Goal: Transaction & Acquisition: Purchase product/service

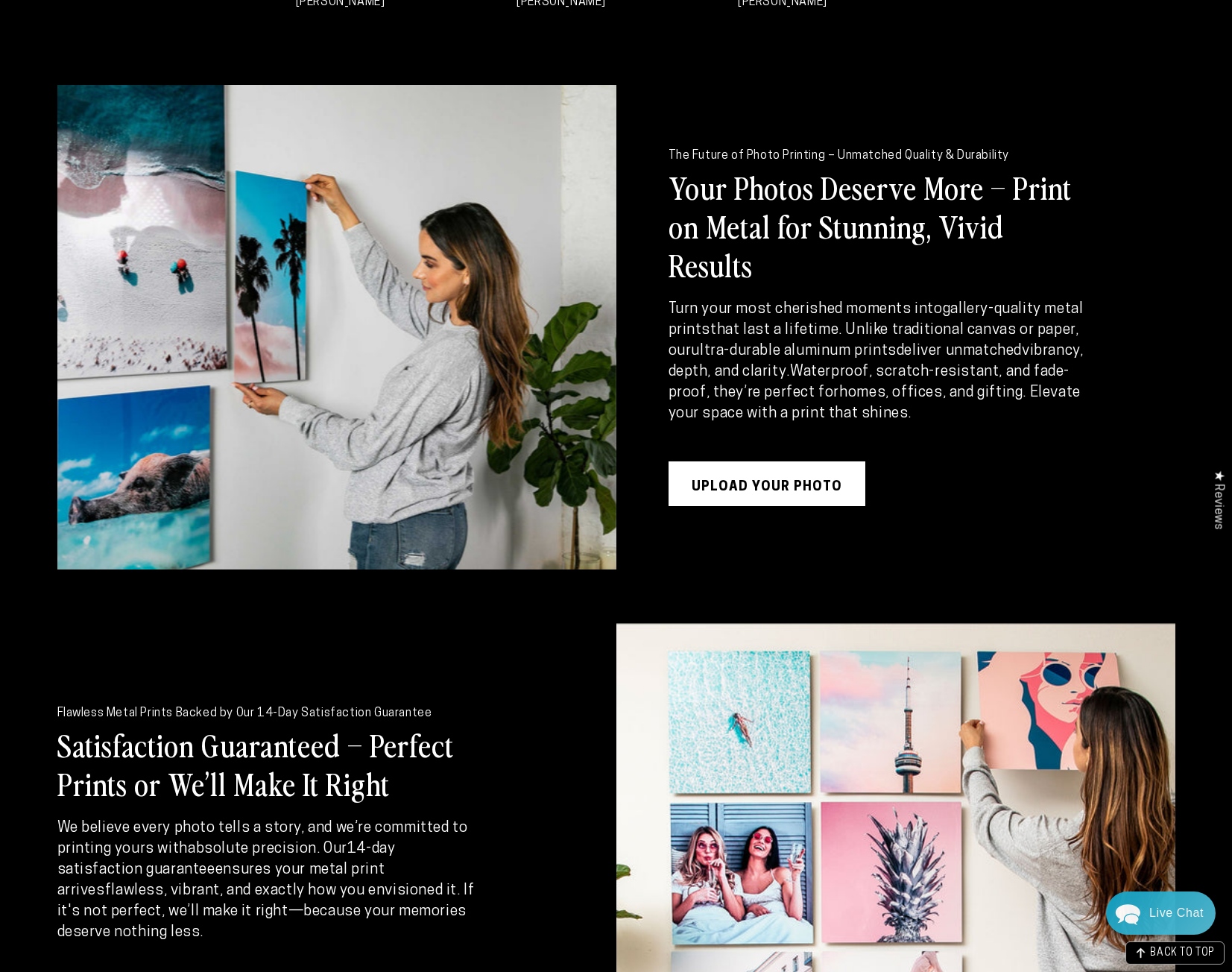
scroll to position [2142, 0]
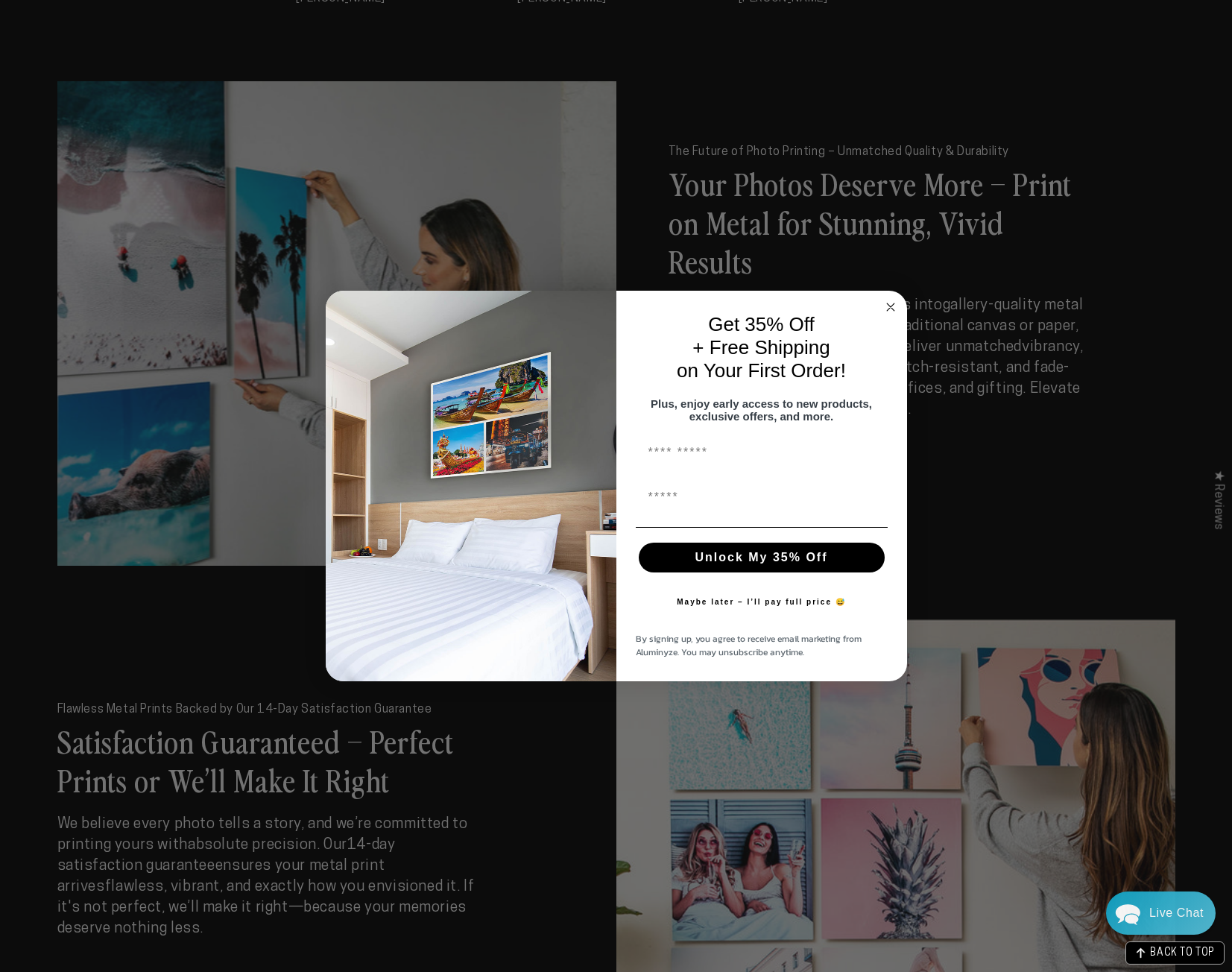
click at [891, 299] on circle "Close dialog" at bounding box center [891, 307] width 17 height 17
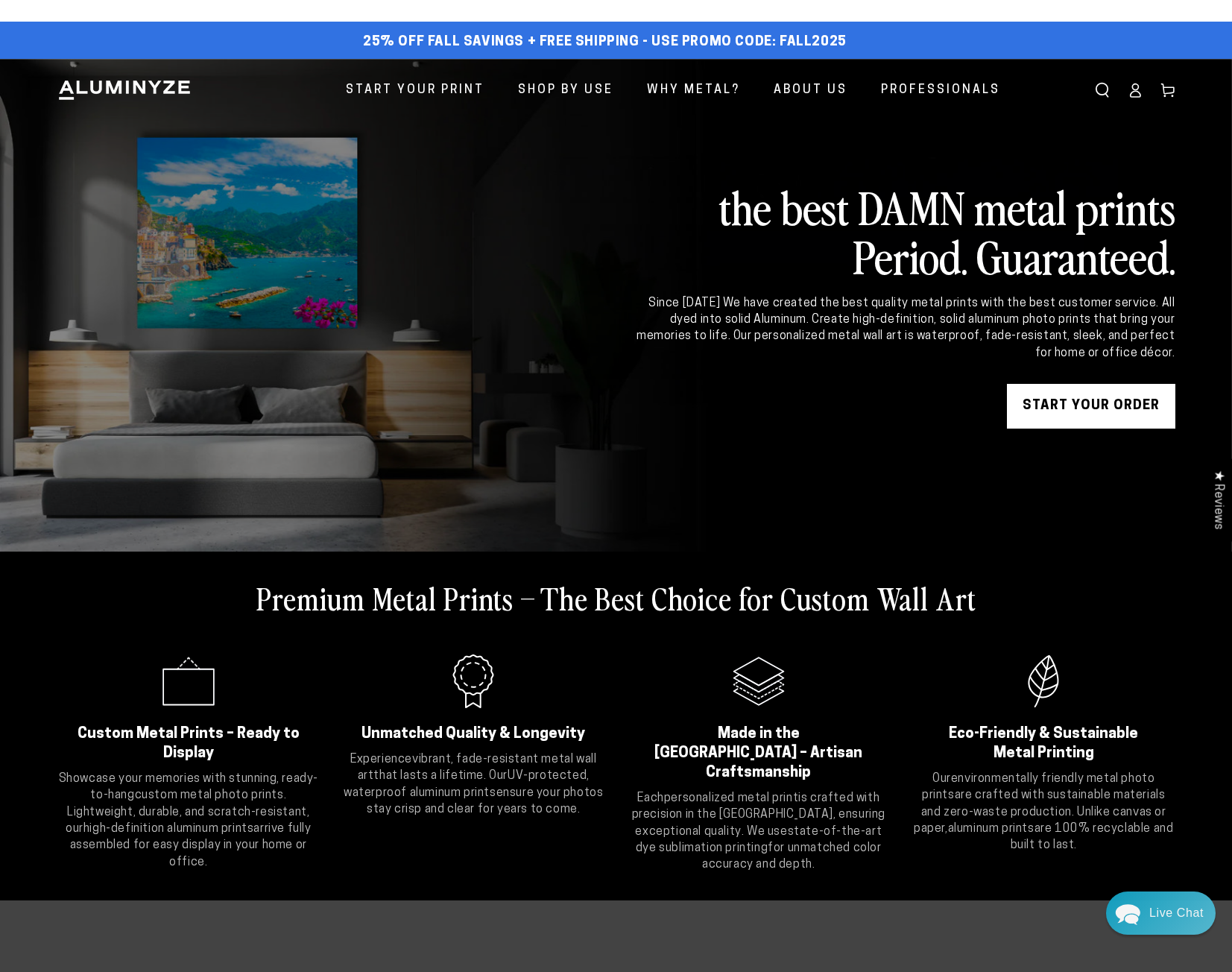
scroll to position [0, 0]
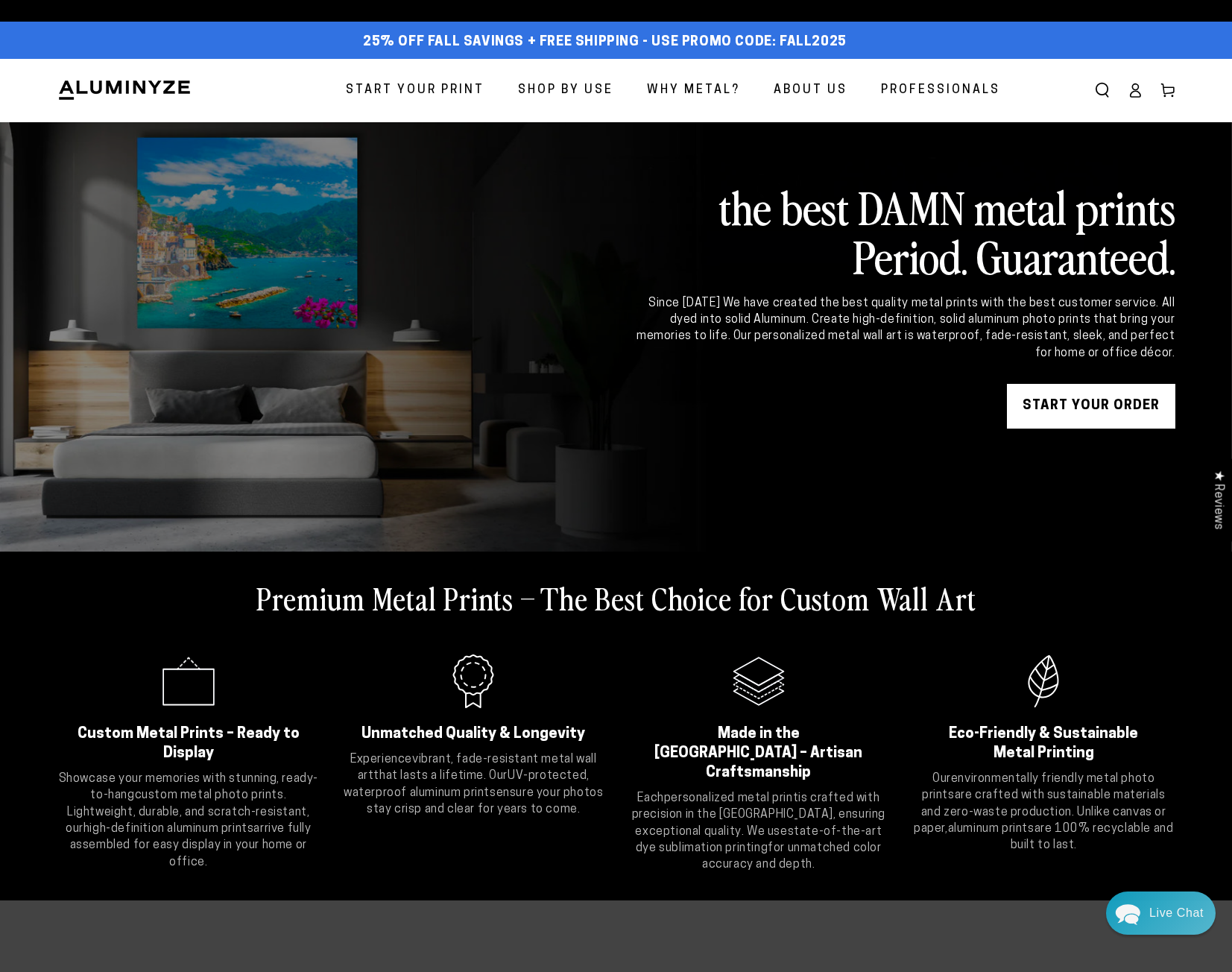
click at [445, 90] on span "Start Your Print" at bounding box center [415, 90] width 139 height 22
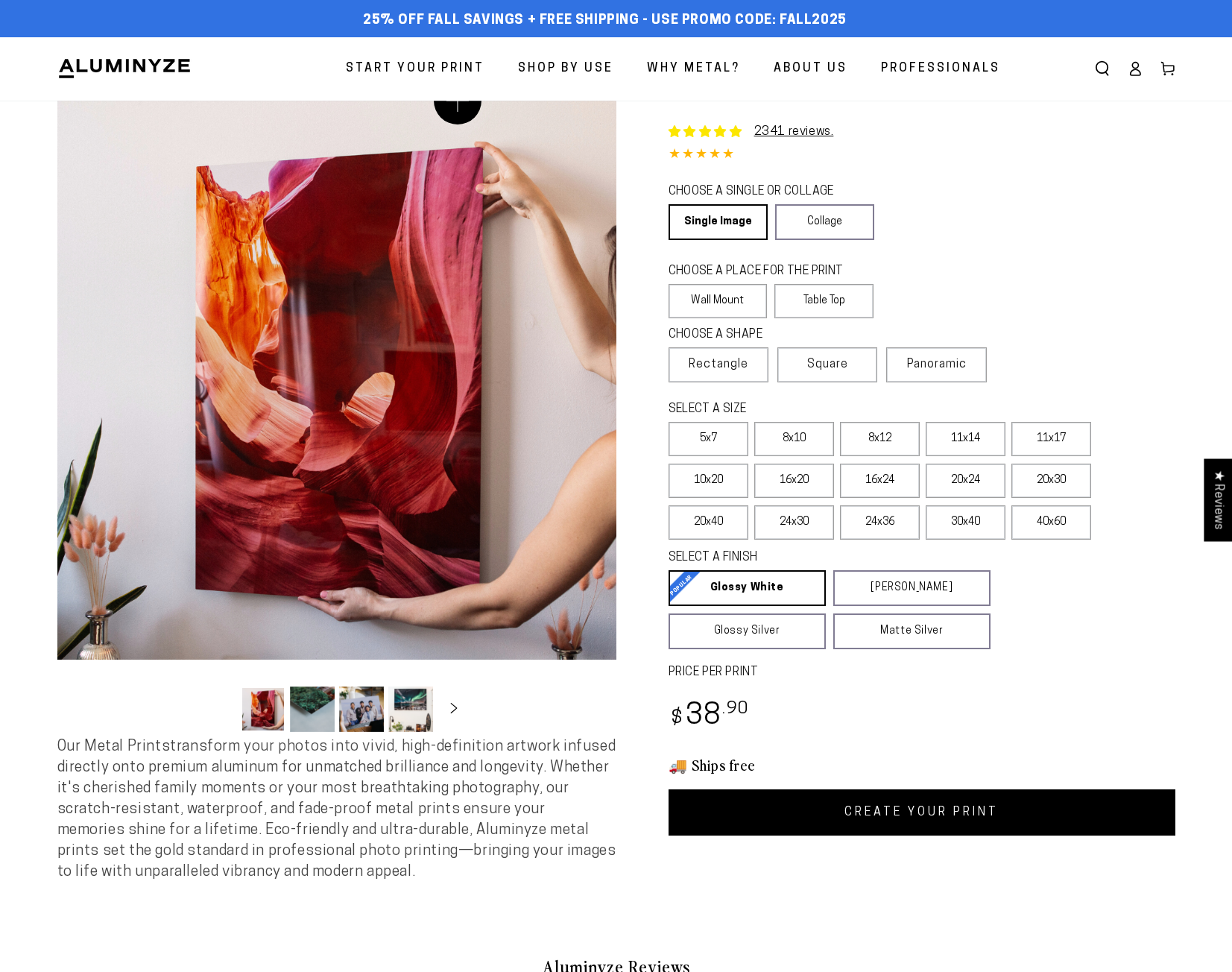
select select "**********"
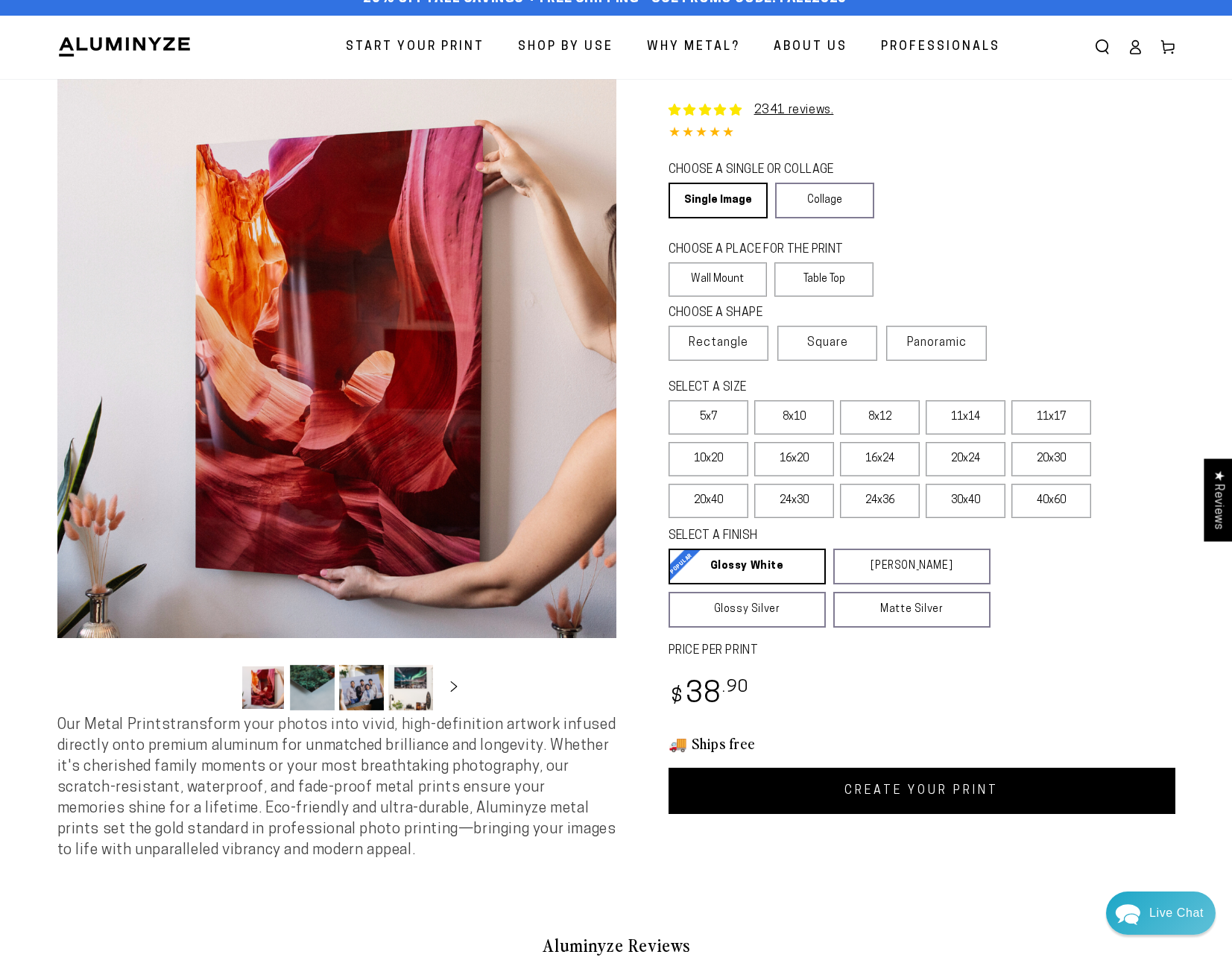
scroll to position [11, 0]
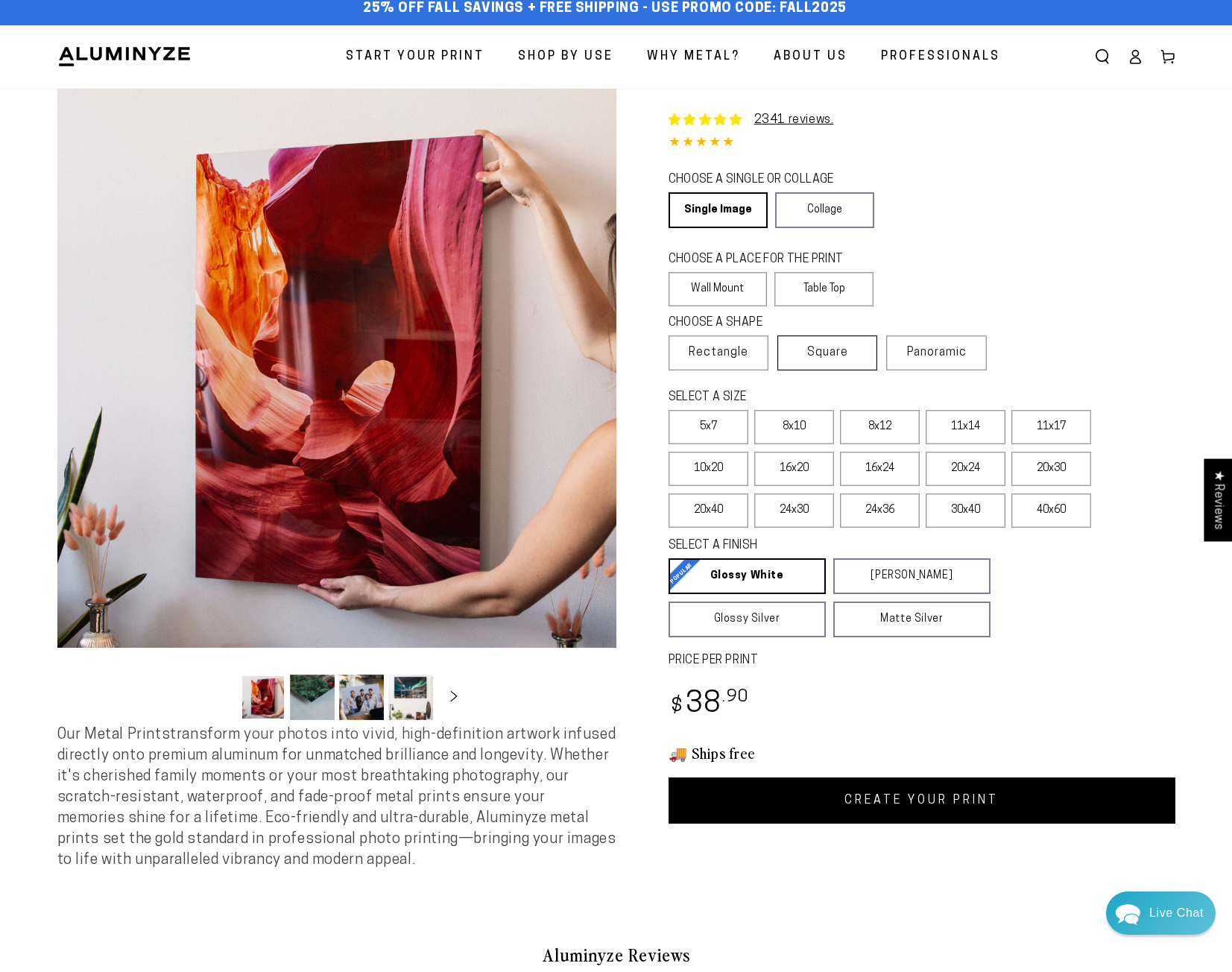
click at [836, 354] on span "Square" at bounding box center [828, 352] width 41 height 18
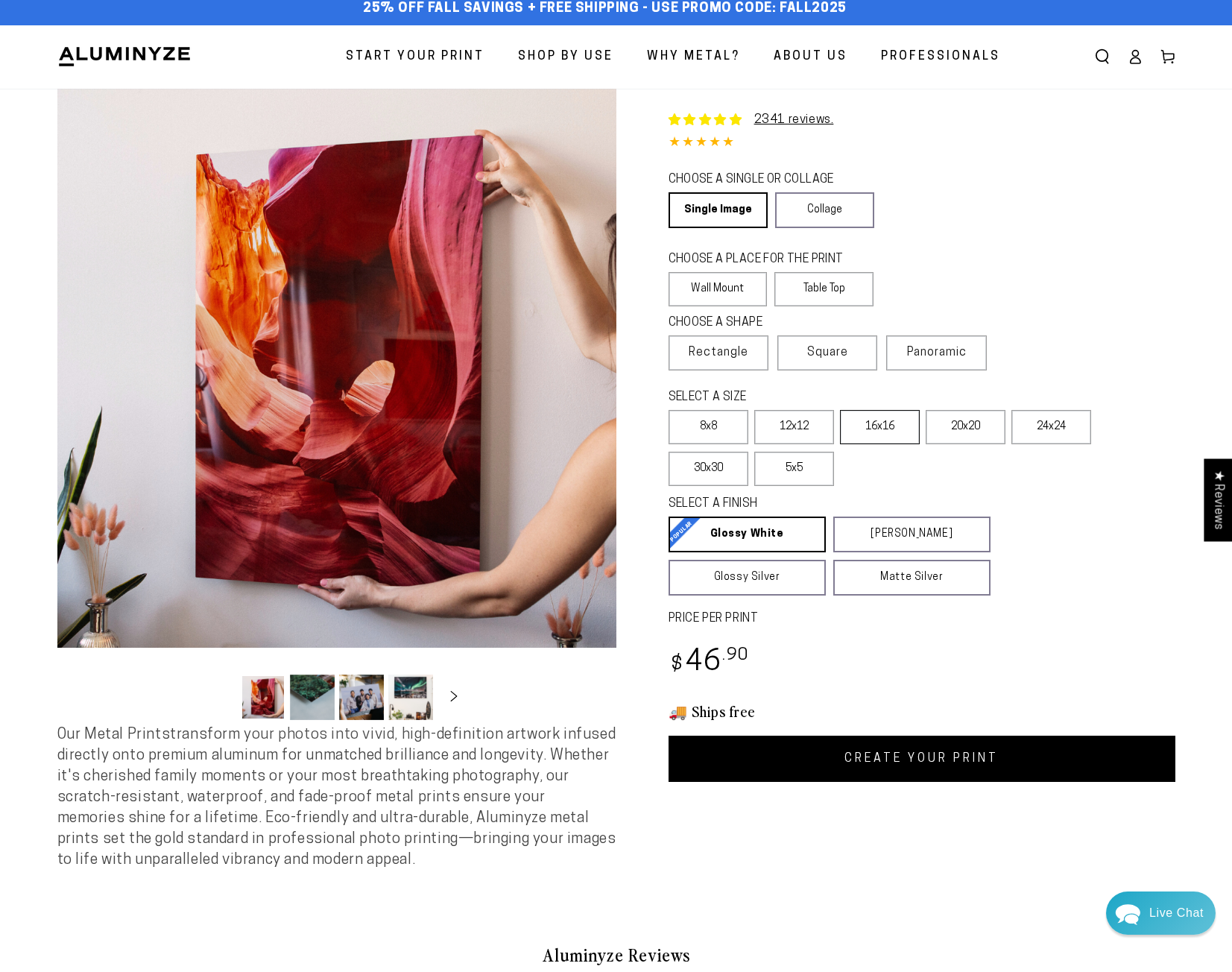
click at [887, 439] on label "16x16" at bounding box center [879, 427] width 80 height 34
